Goal: Information Seeking & Learning: Learn about a topic

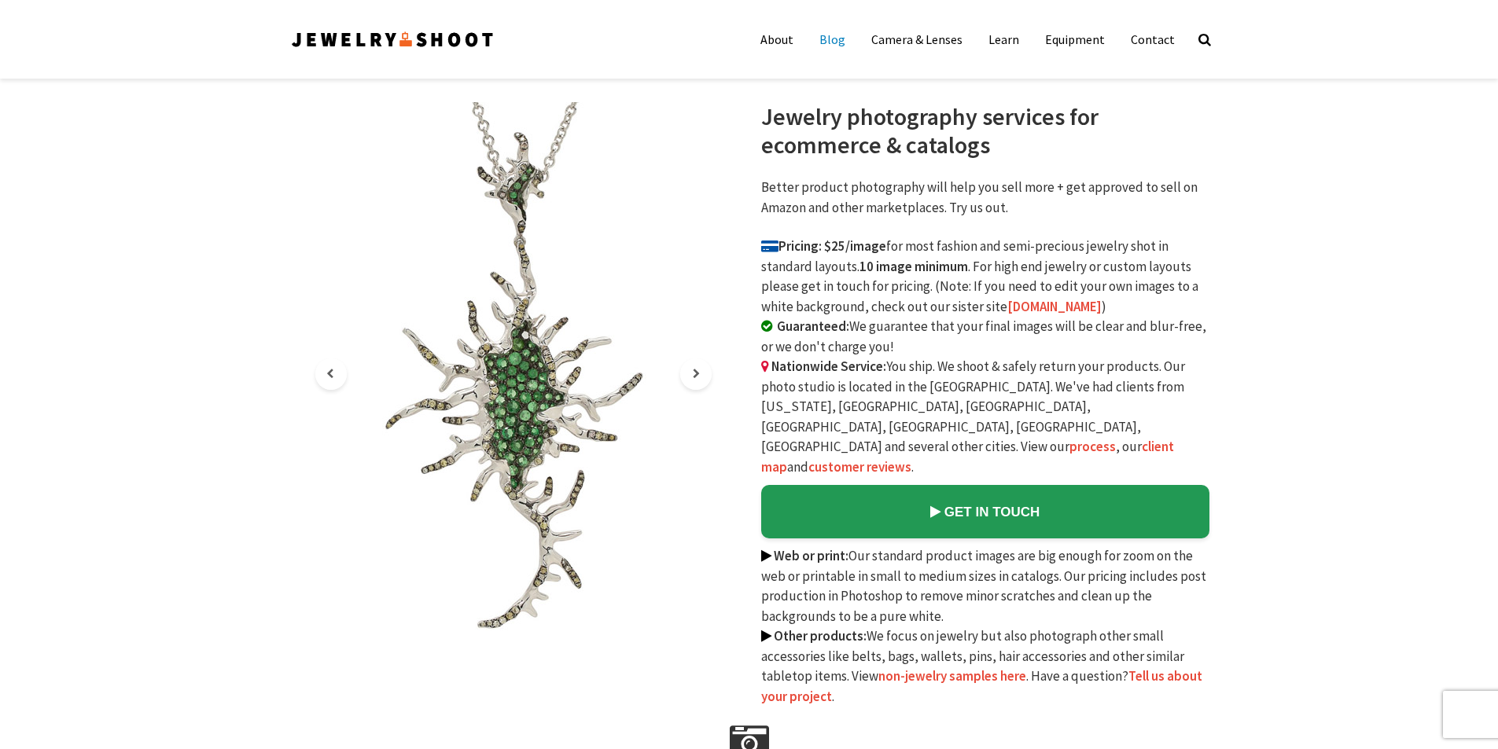
click at [848, 40] on link "Blog" at bounding box center [832, 39] width 50 height 31
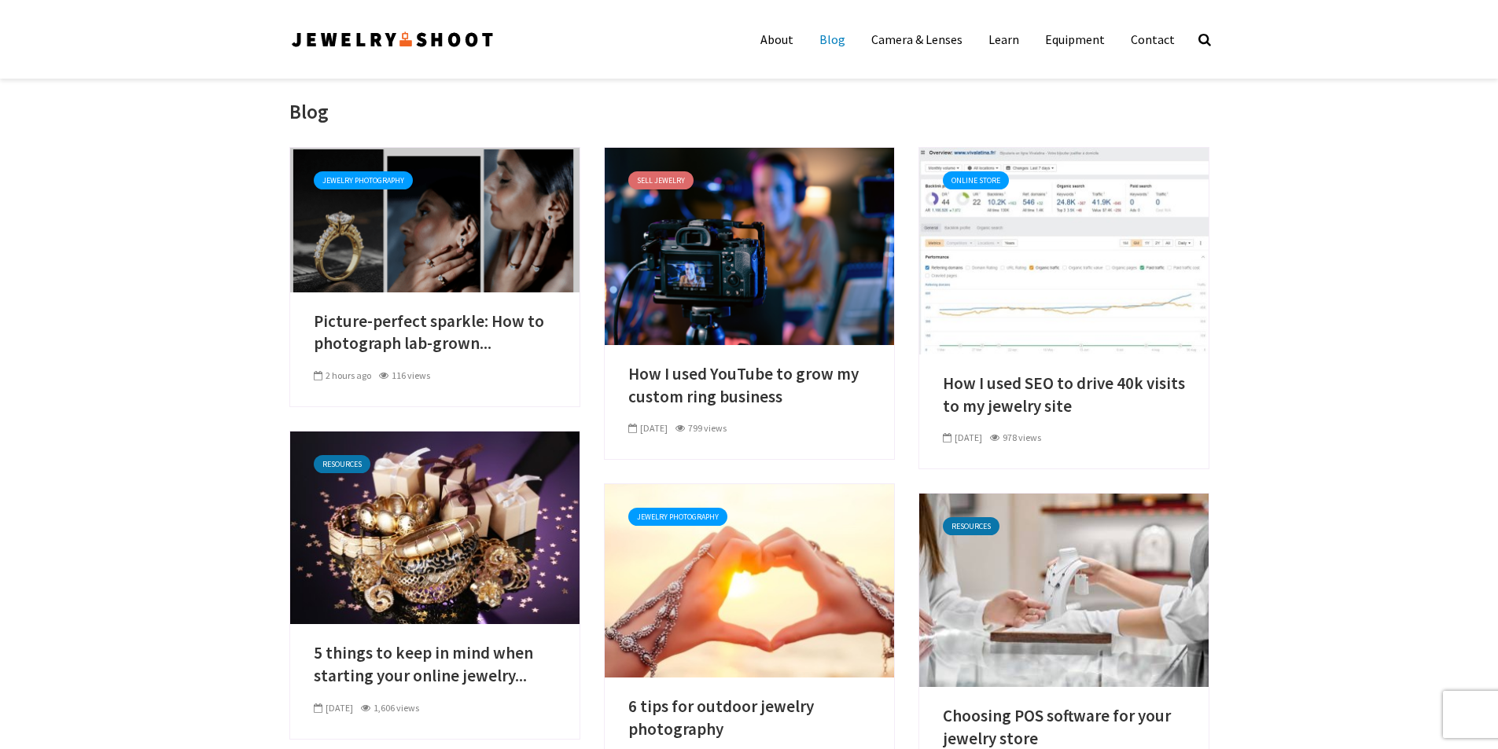
click at [432, 226] on link at bounding box center [434, 219] width 289 height 16
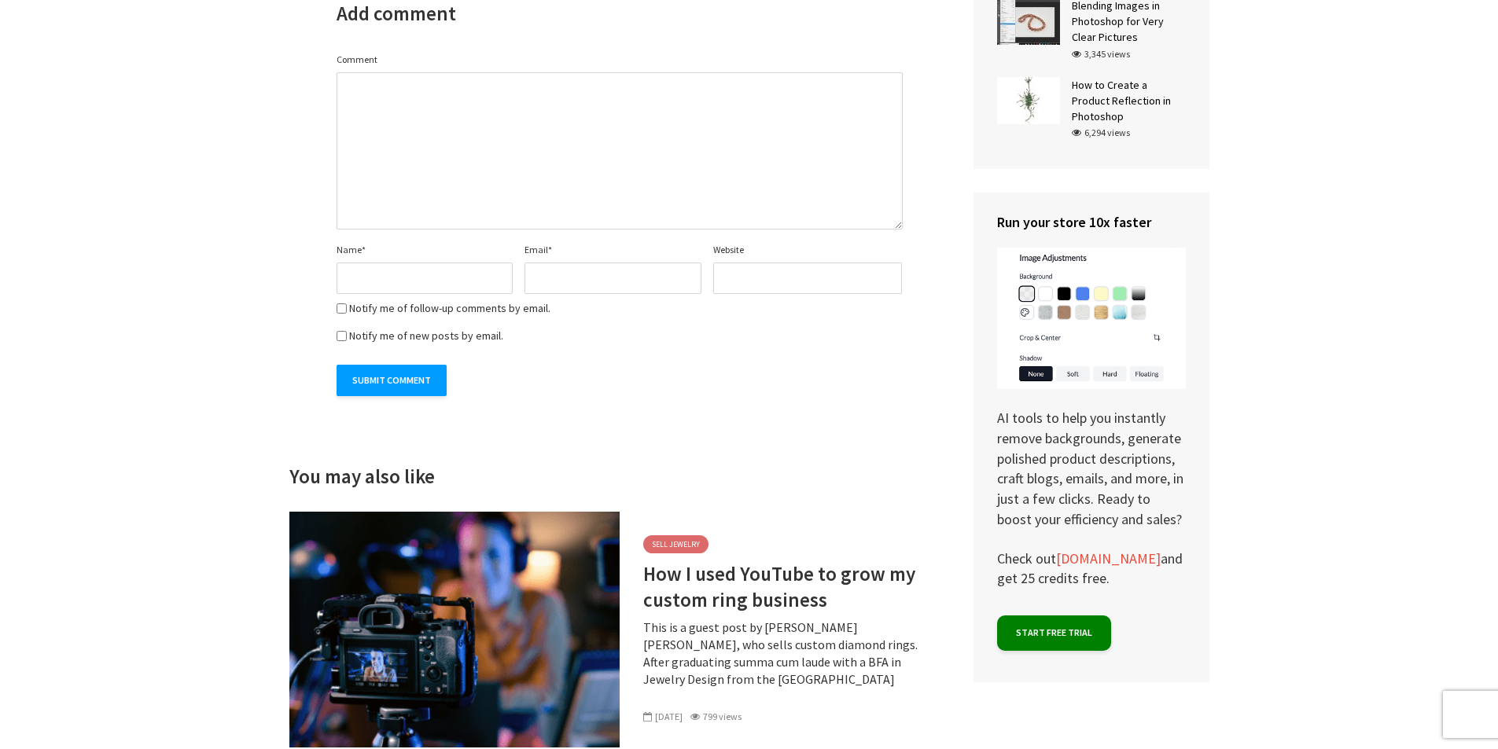
scroll to position [5346, 0]
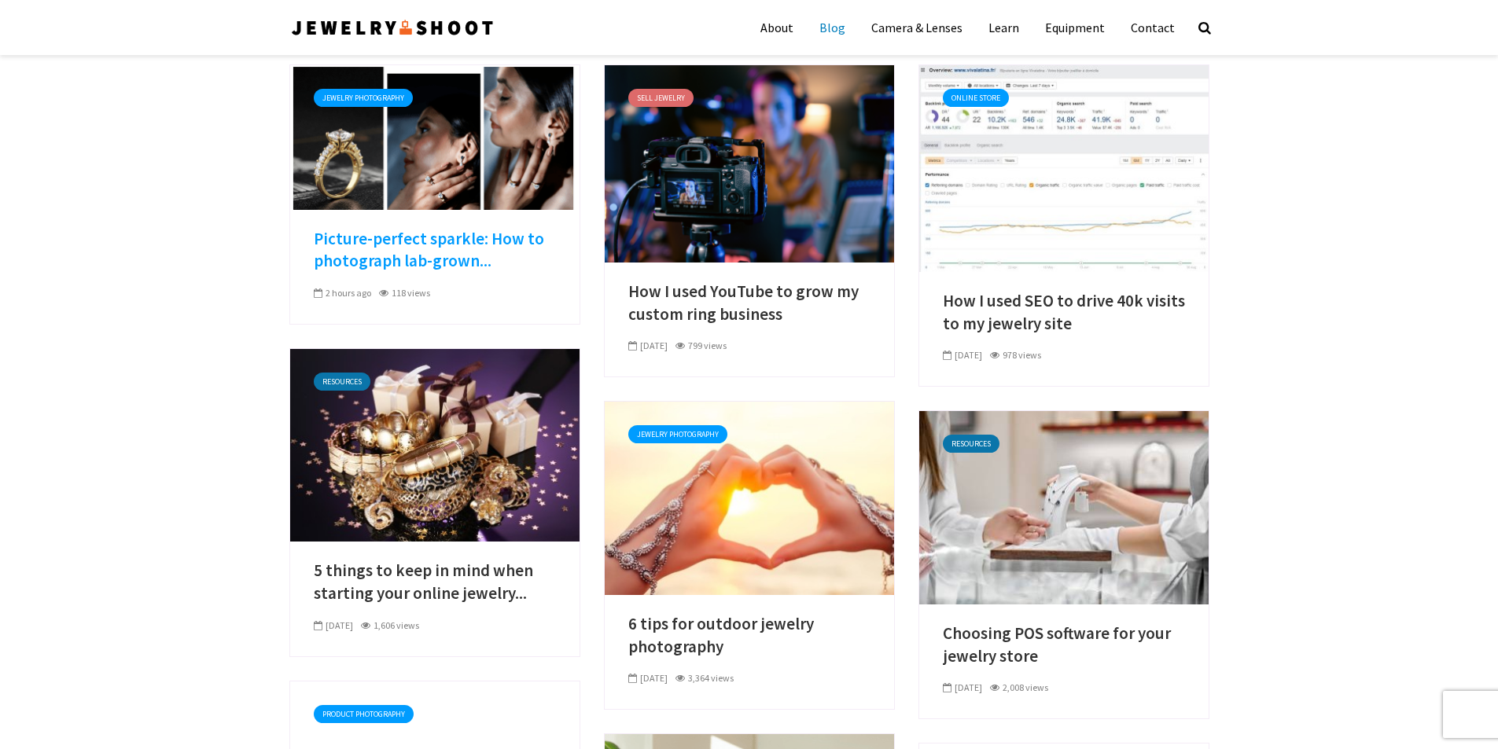
scroll to position [79, 0]
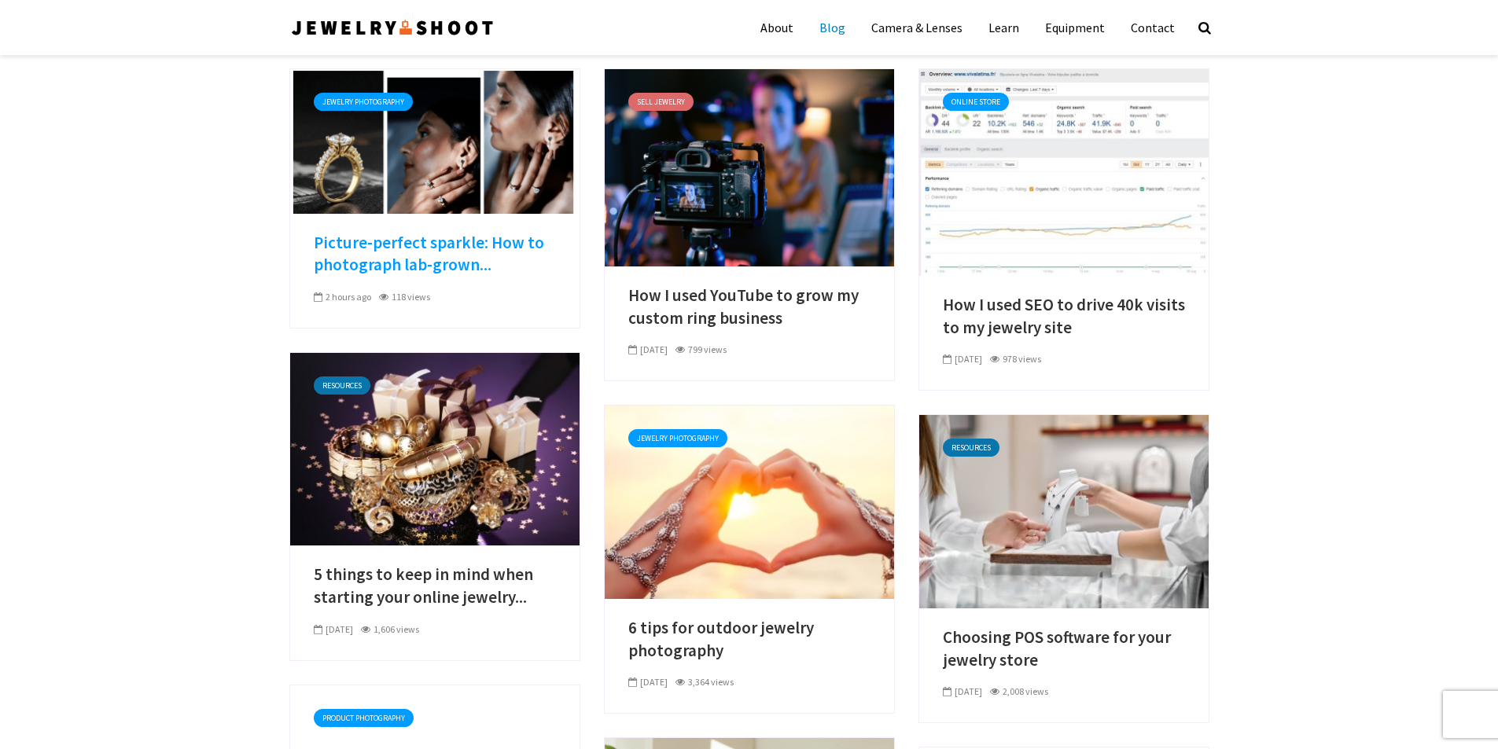
click at [388, 238] on link "Picture-perfect sparkle: How to photograph lab-grown..." at bounding box center [435, 254] width 242 height 45
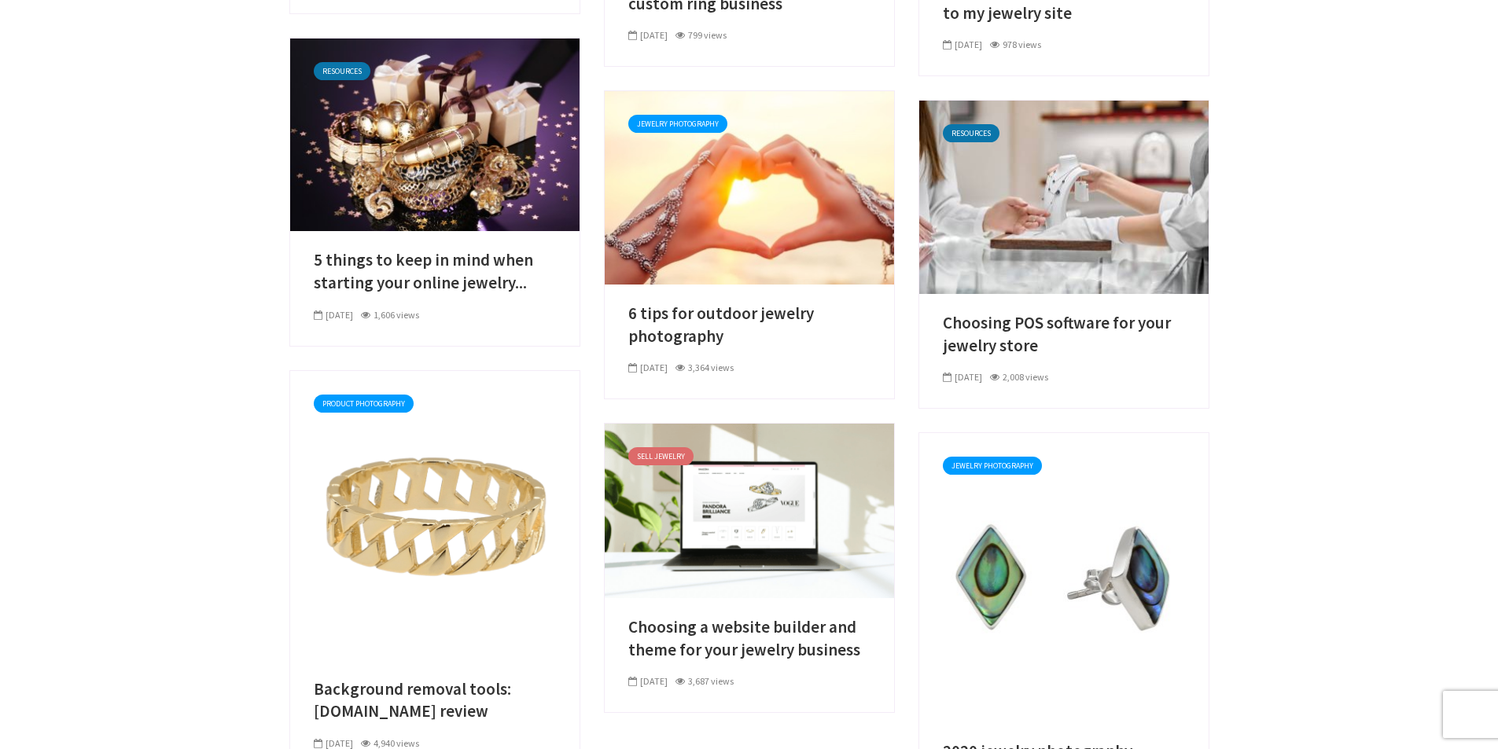
scroll to position [469, 0]
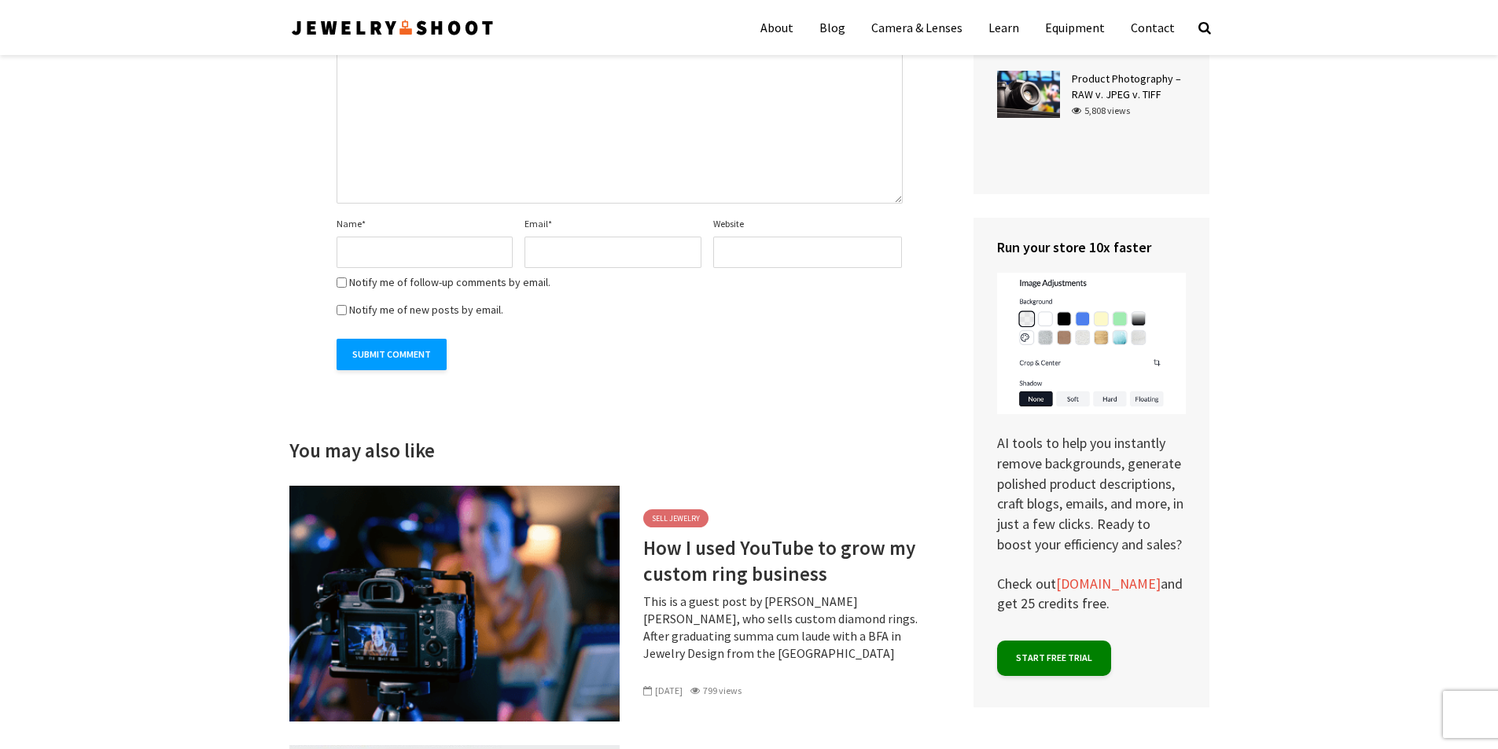
scroll to position [4874, 0]
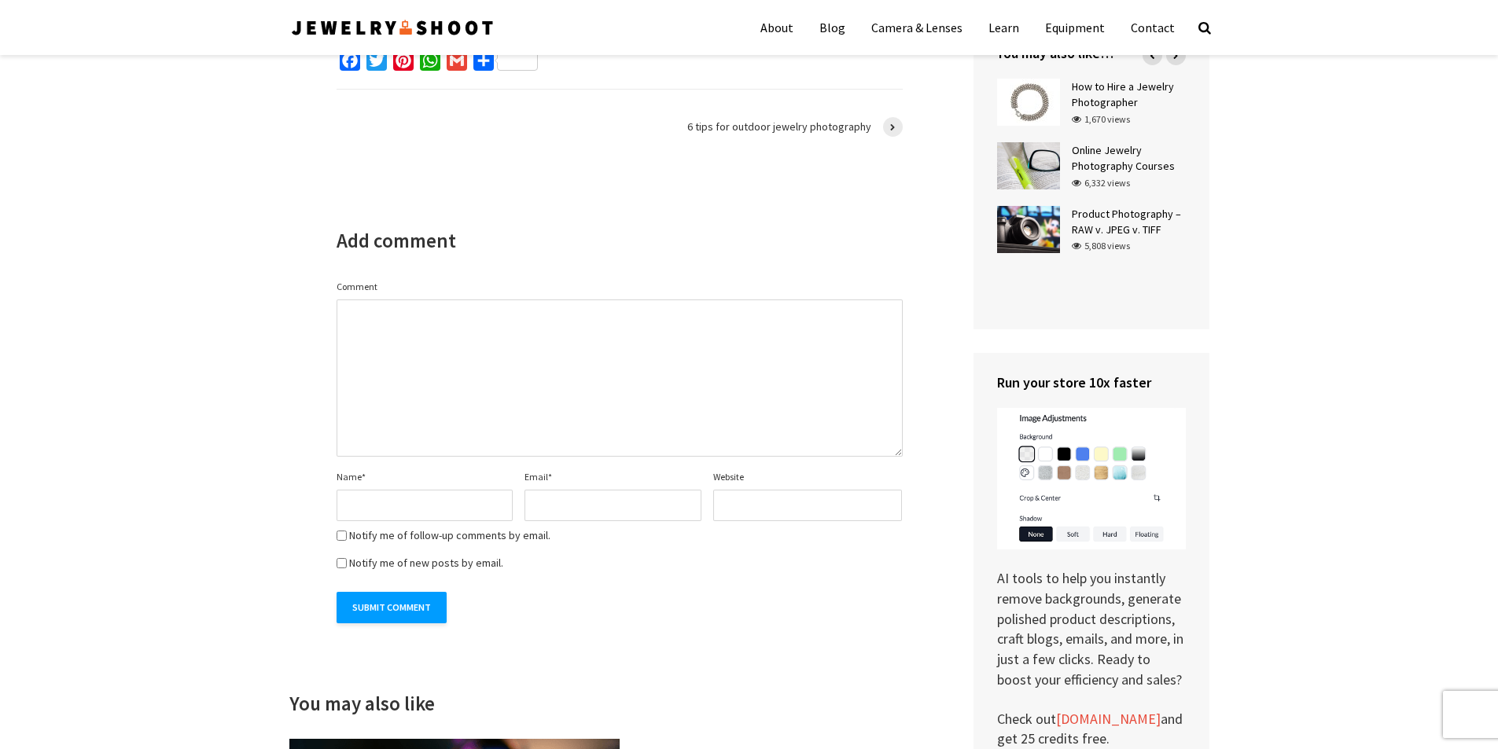
click at [511, 344] on textarea "Comment" at bounding box center [619, 378] width 566 height 157
click at [898, 117] on span at bounding box center [893, 127] width 20 height 20
